Goal: Download file/media

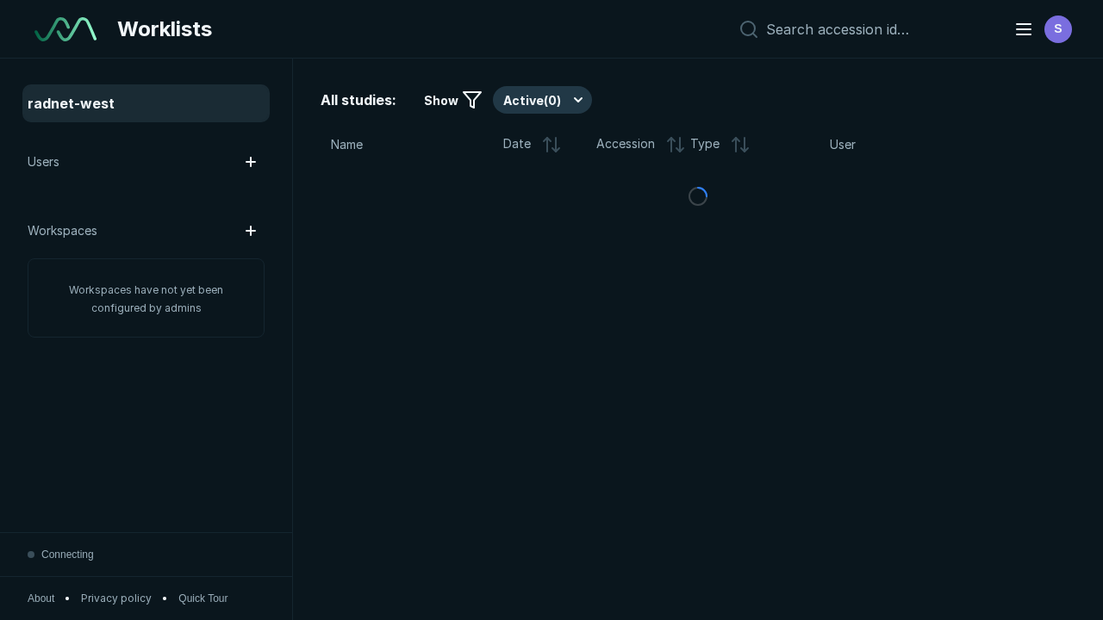
scroll to position [4705, 7176]
